Goal: Find specific page/section

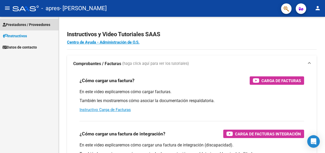
click at [40, 23] on span "Prestadores / Proveedores" at bounding box center [27, 25] width 48 height 6
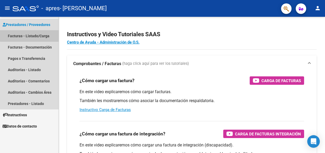
click at [37, 35] on link "Facturas - Listado/Carga" at bounding box center [29, 35] width 58 height 11
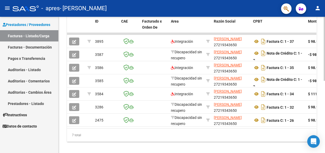
scroll to position [148, 0]
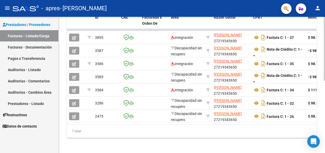
click at [325, 94] on div at bounding box center [324, 120] width 1 height 64
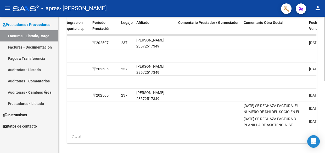
scroll to position [141, 0]
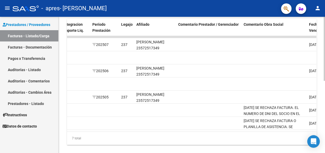
click at [324, 89] on div "Video tutorial PRESTADORES -> Listado de CPBTs Emitidos por Prestadores / Prove…" at bounding box center [193, 19] width 268 height 286
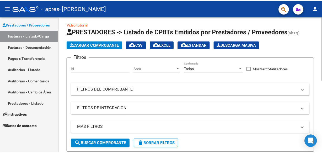
scroll to position [3, 0]
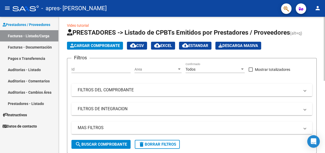
click at [317, 8] on mat-icon "person" at bounding box center [318, 8] width 6 height 6
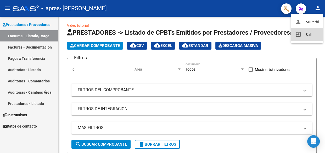
click at [309, 33] on button "exit_to_app Salir" at bounding box center [307, 34] width 32 height 13
